Goal: Transaction & Acquisition: Purchase product/service

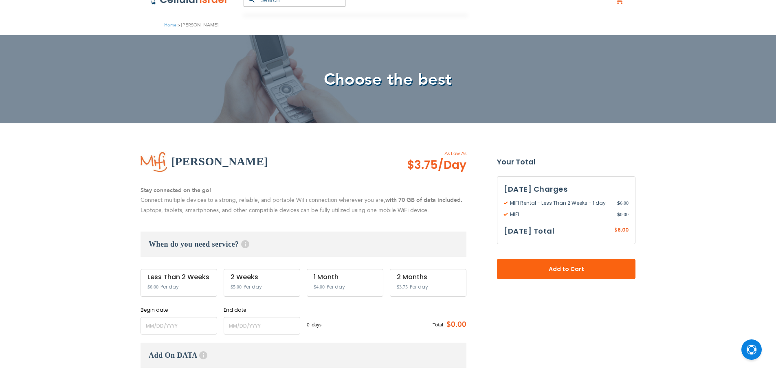
scroll to position [122, 0]
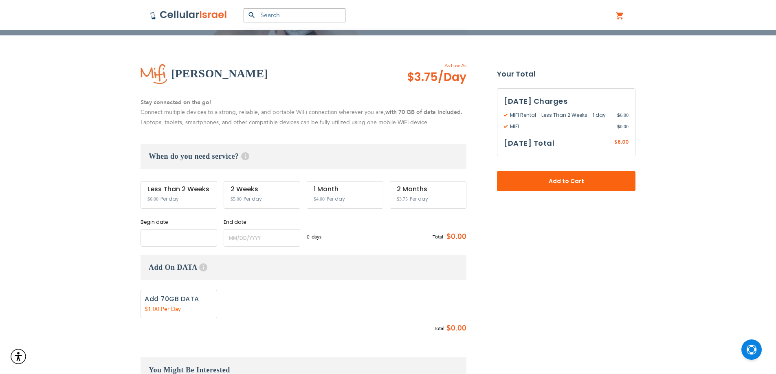
click at [169, 230] on input "name" at bounding box center [179, 238] width 77 height 18
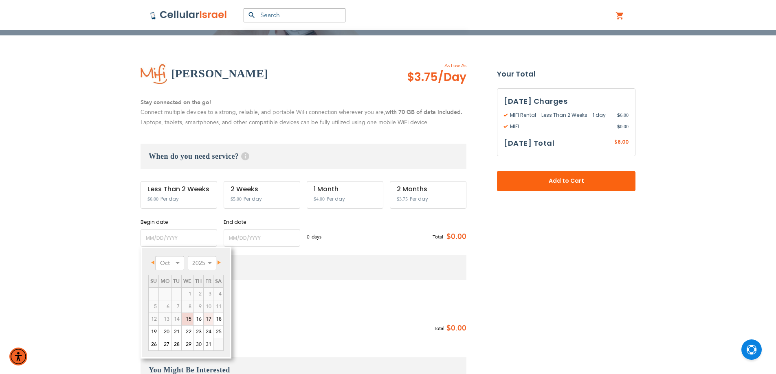
click at [210, 317] on link "17" at bounding box center [208, 319] width 9 height 12
type input "[DATE]"
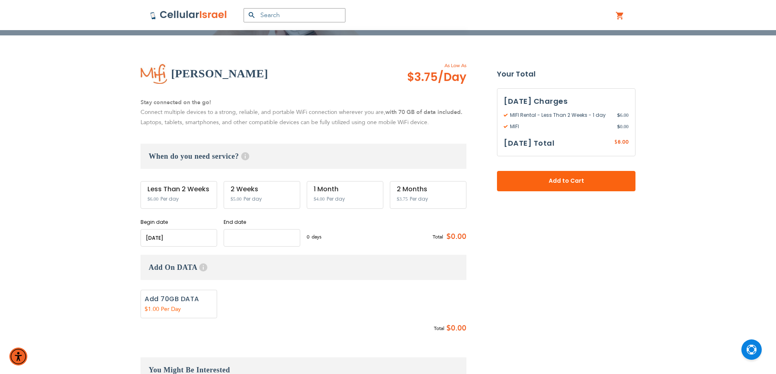
click at [257, 242] on input "name" at bounding box center [262, 238] width 77 height 18
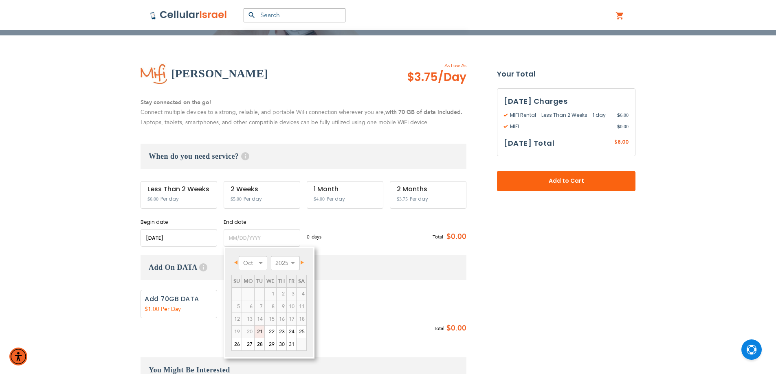
click at [260, 329] on link "21" at bounding box center [260, 332] width 10 height 12
type input "[DATE]"
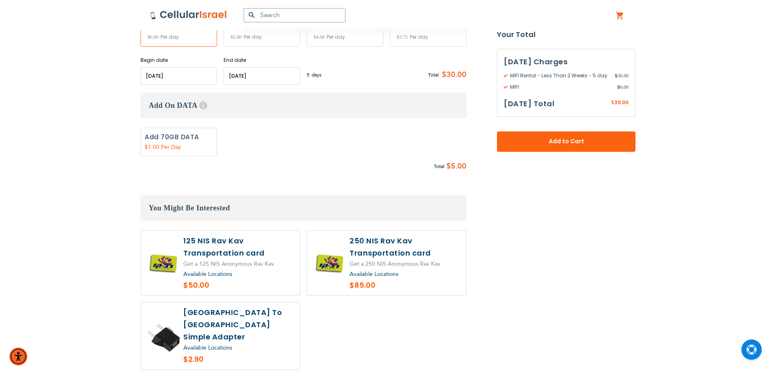
scroll to position [285, 0]
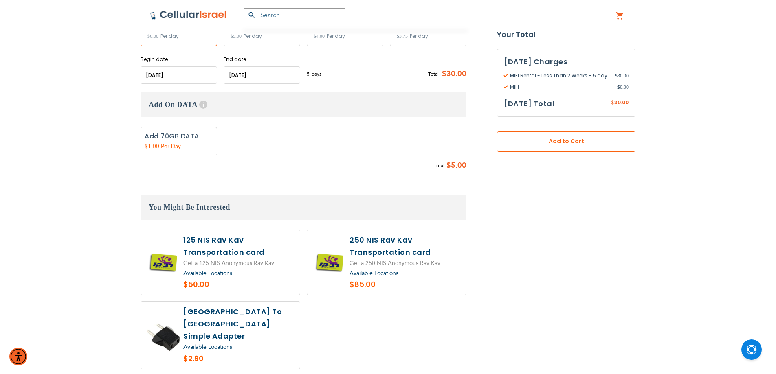
click at [539, 143] on span "Add to Cart" at bounding box center [566, 142] width 85 height 9
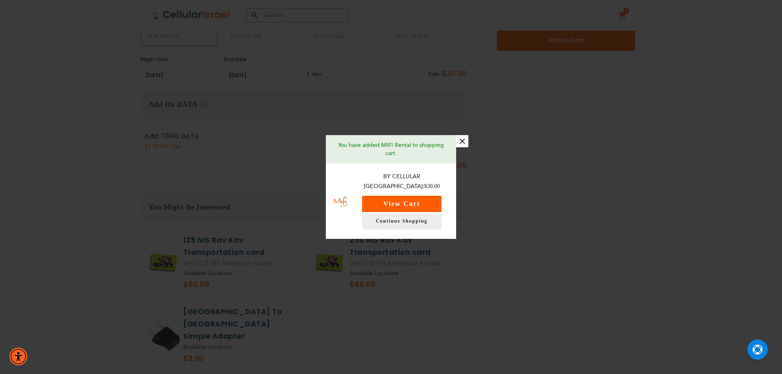
click at [406, 196] on button "View Cart" at bounding box center [401, 204] width 79 height 16
